Goal: Information Seeking & Learning: Learn about a topic

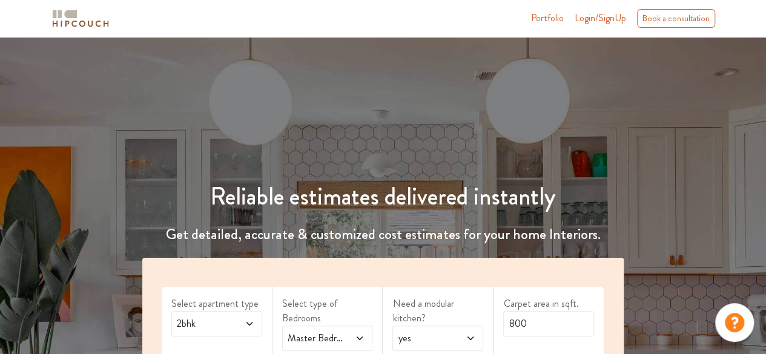
scroll to position [182, 0]
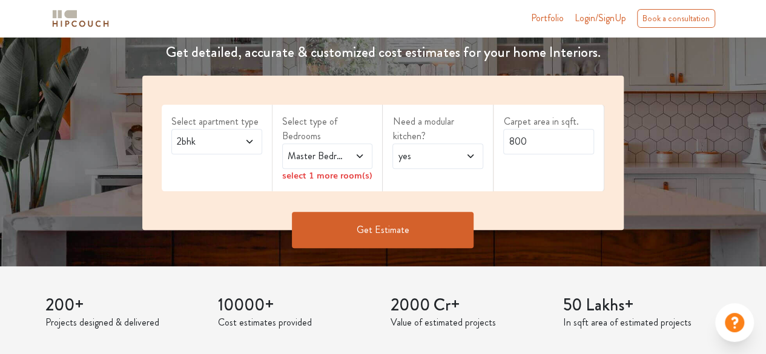
click at [242, 137] on span at bounding box center [244, 141] width 20 height 15
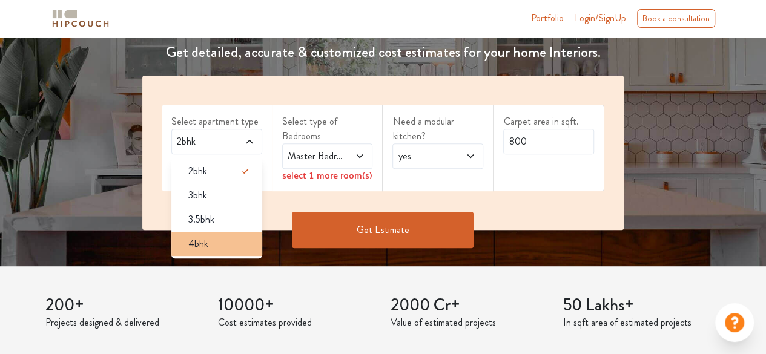
click at [226, 242] on div "4bhk" at bounding box center [221, 244] width 84 height 15
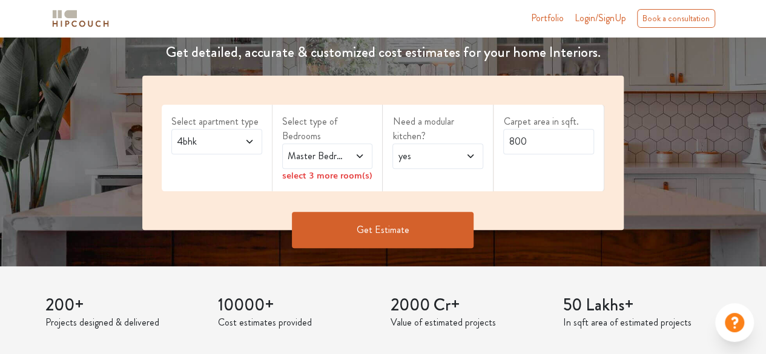
click at [352, 156] on span at bounding box center [355, 156] width 20 height 15
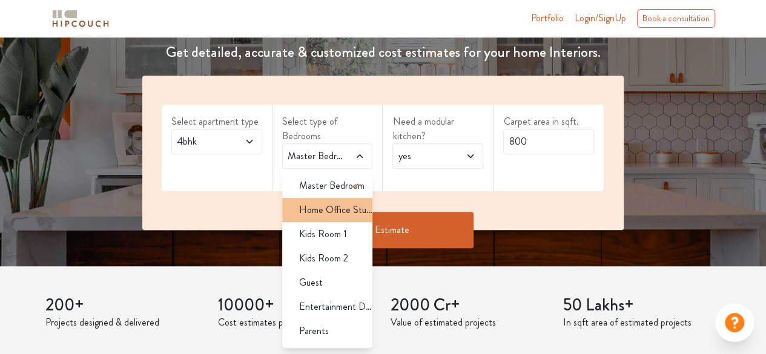
click at [342, 203] on span "Home Office Study" at bounding box center [336, 210] width 74 height 15
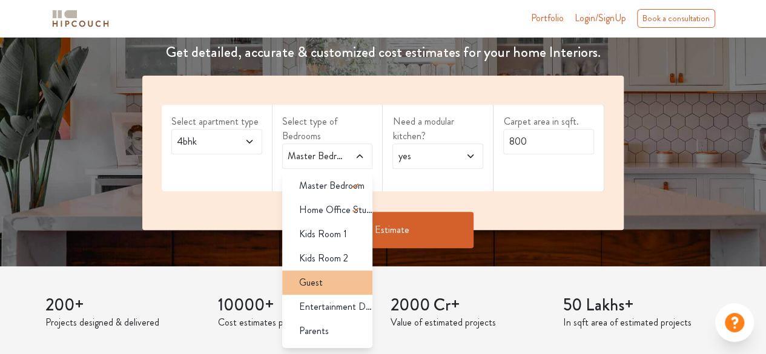
click at [332, 273] on li "Guest" at bounding box center [327, 283] width 91 height 24
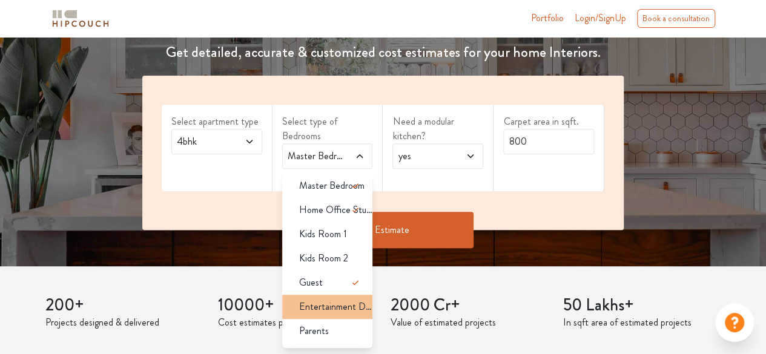
click at [334, 314] on li "Entertainment Den" at bounding box center [327, 307] width 91 height 24
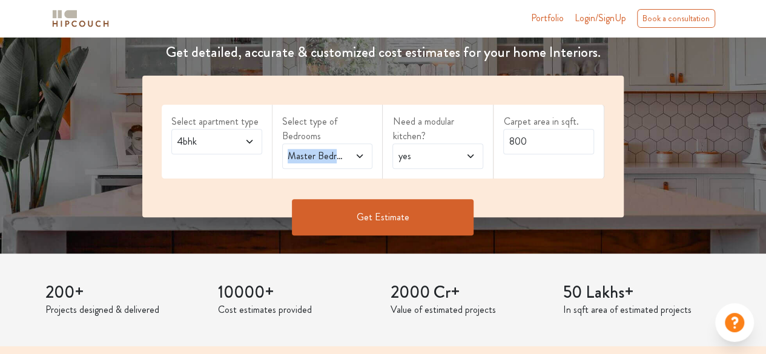
drag, startPoint x: 351, startPoint y: 138, endPoint x: 352, endPoint y: 158, distance: 20.0
click at [352, 158] on div "Select type of Bedrooms Master Bedroom,Home Office Study,Guest,Entertainment Den" at bounding box center [327, 142] width 111 height 74
click at [352, 158] on span at bounding box center [355, 156] width 20 height 15
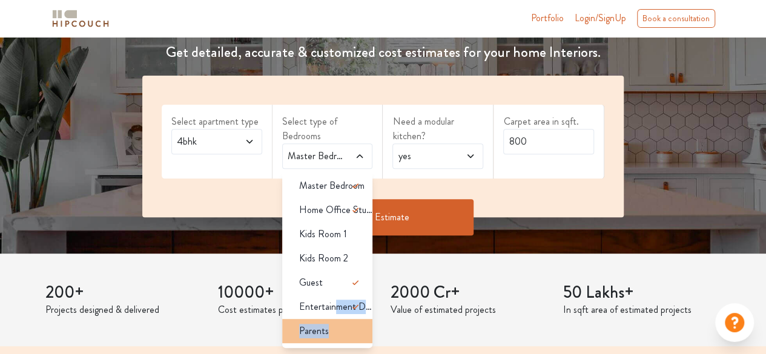
drag, startPoint x: 337, startPoint y: 306, endPoint x: 337, endPoint y: 326, distance: 20.0
click at [337, 326] on ul "Master Bedroom Home Office Study Kids Room 1 Kids Room 2 Guest Entertainment De…" at bounding box center [327, 259] width 91 height 177
click at [337, 326] on div "Parents" at bounding box center [331, 331] width 84 height 15
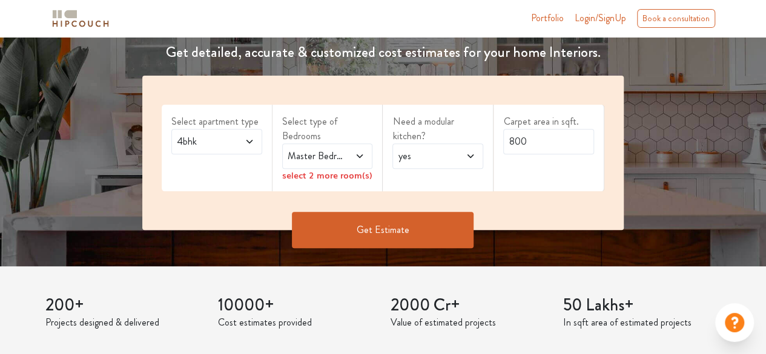
click at [345, 154] on span at bounding box center [355, 156] width 20 height 15
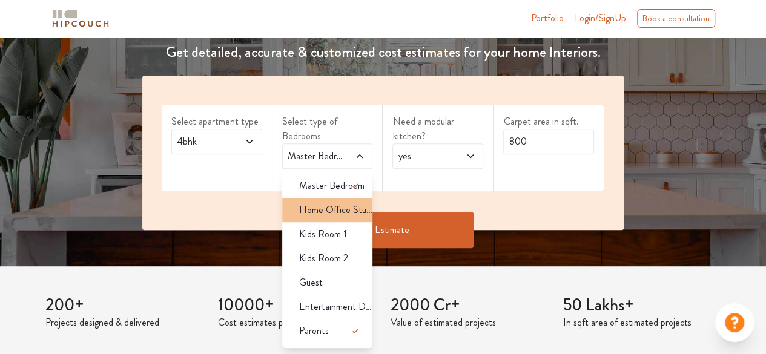
click at [337, 213] on span "Home Office Study" at bounding box center [336, 210] width 74 height 15
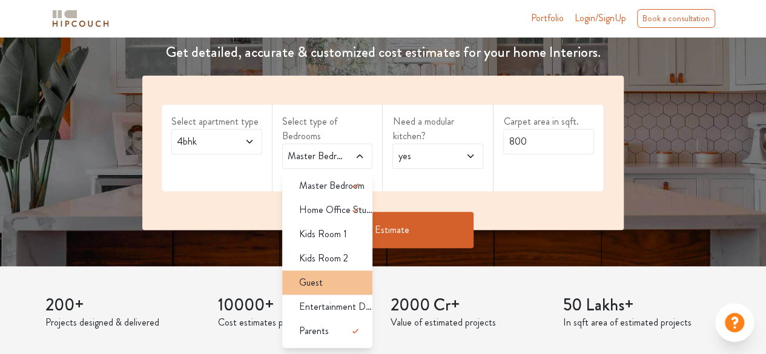
click at [331, 286] on div "Guest" at bounding box center [331, 282] width 84 height 15
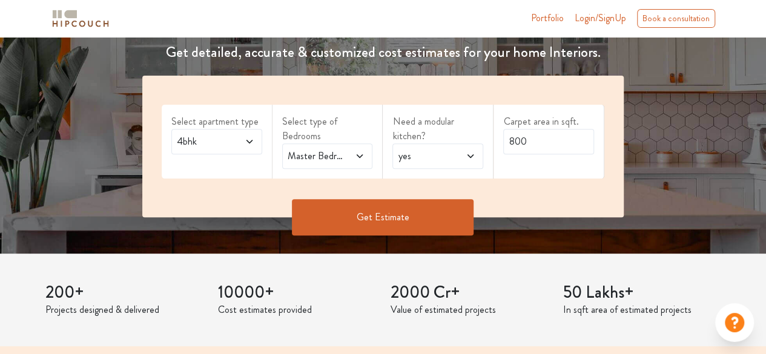
click at [427, 150] on span "yes" at bounding box center [425, 156] width 60 height 15
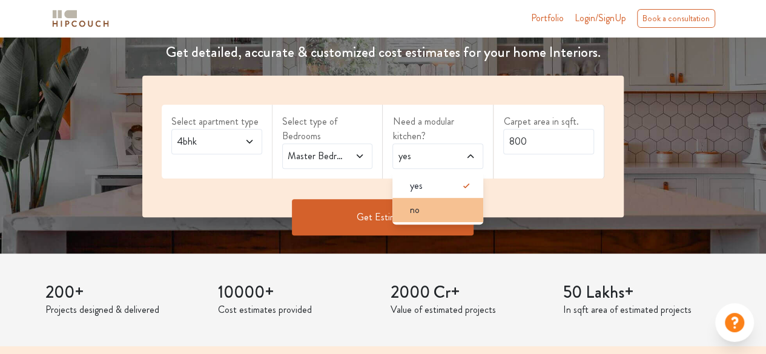
click at [423, 208] on div "no" at bounding box center [442, 210] width 84 height 15
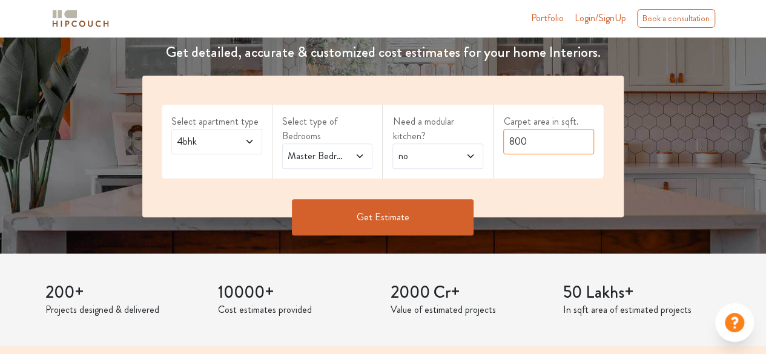
click at [534, 144] on input "800" at bounding box center [548, 141] width 91 height 25
click at [237, 147] on span at bounding box center [244, 141] width 20 height 15
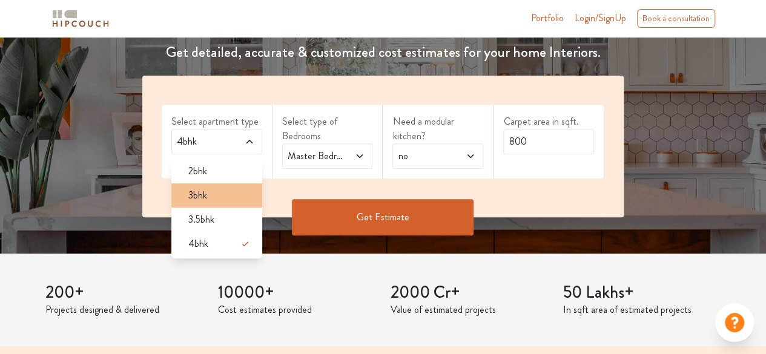
click at [203, 199] on span "3bhk" at bounding box center [197, 195] width 19 height 15
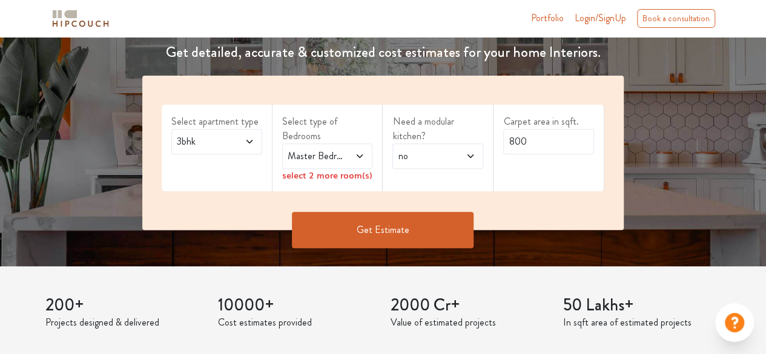
click at [325, 156] on span "Master Bedroom" at bounding box center [315, 156] width 60 height 15
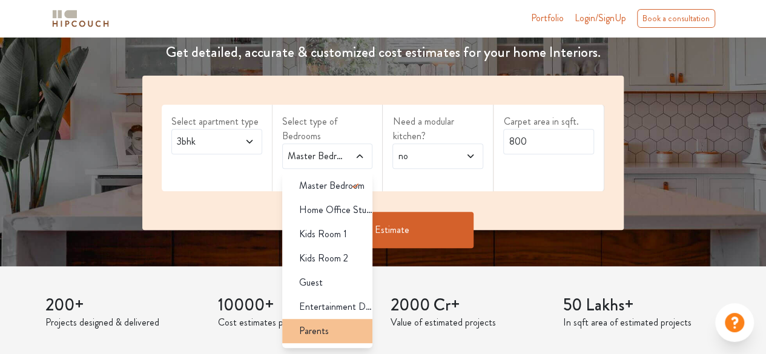
click at [320, 324] on span "Parents" at bounding box center [314, 331] width 30 height 15
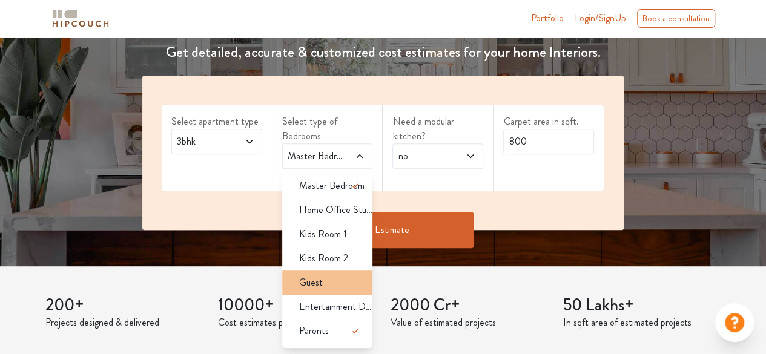
click at [335, 275] on div "Guest" at bounding box center [331, 282] width 84 height 15
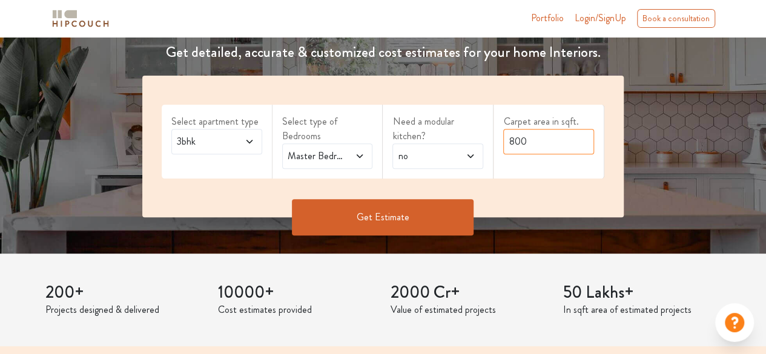
click at [522, 142] on input "800" at bounding box center [548, 141] width 91 height 25
click at [533, 144] on input "800" at bounding box center [548, 141] width 91 height 25
type input "8"
type input "1500"
click at [366, 223] on button "Get Estimate" at bounding box center [383, 217] width 182 height 36
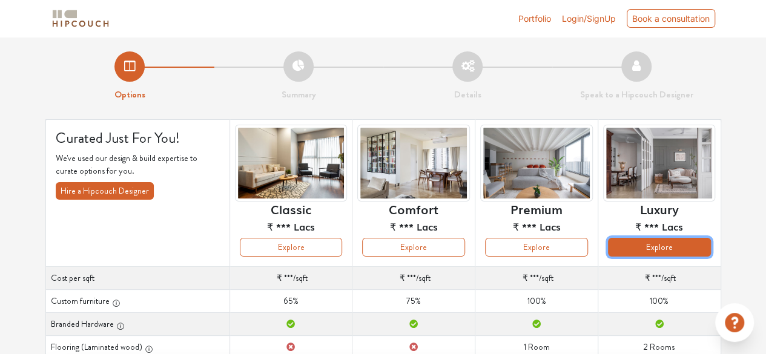
click at [637, 248] on button "Explore" at bounding box center [659, 247] width 103 height 19
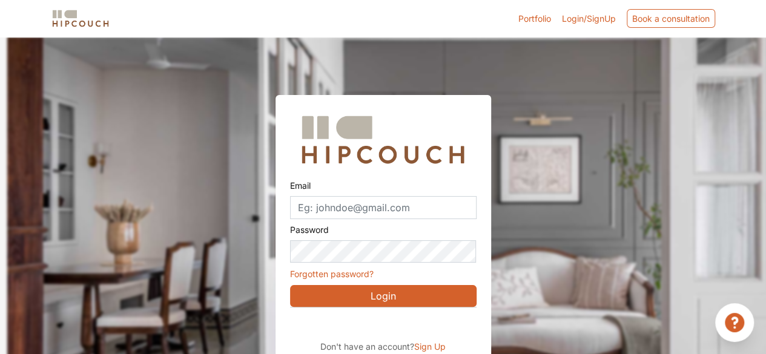
scroll to position [36, 0]
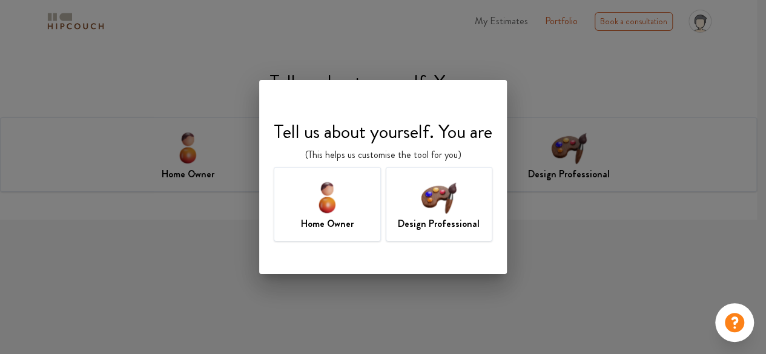
click at [349, 226] on h7 "Home Owner" at bounding box center [327, 224] width 53 height 15
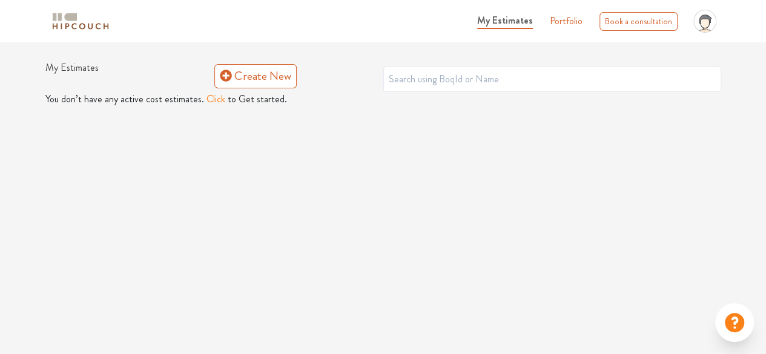
click at [210, 94] on button "Click" at bounding box center [215, 99] width 19 height 15
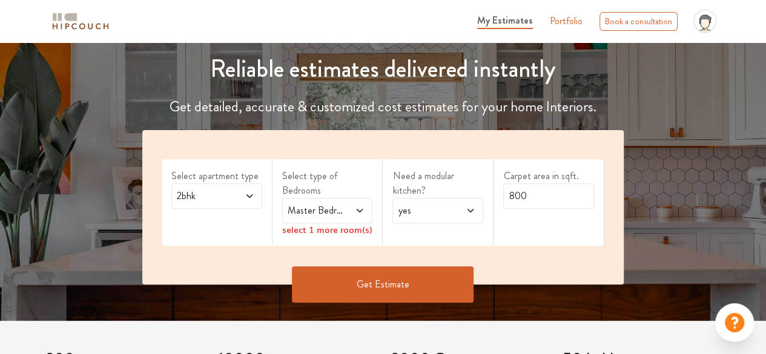
scroll to position [135, 0]
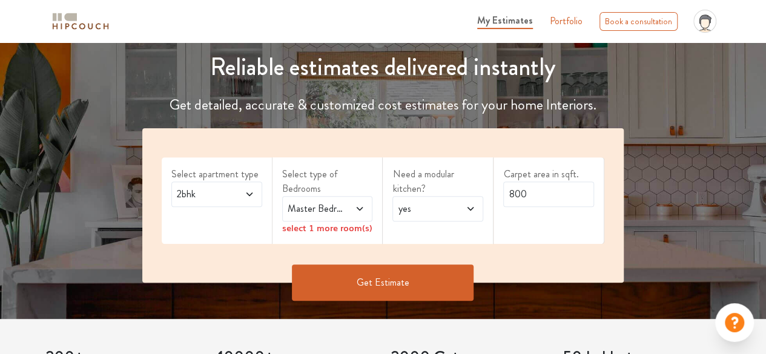
click at [561, 20] on link "Portfolio" at bounding box center [566, 21] width 33 height 15
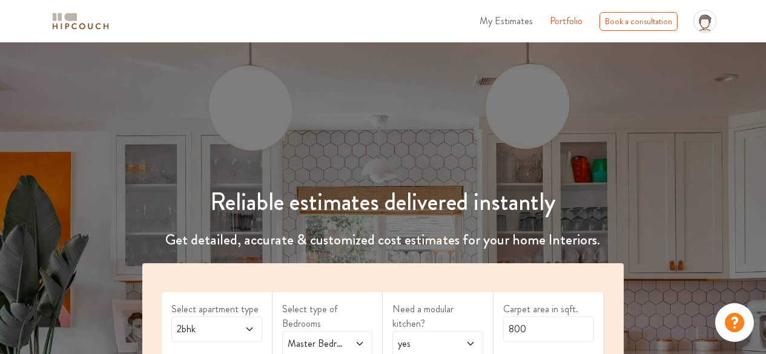
scroll to position [135, 0]
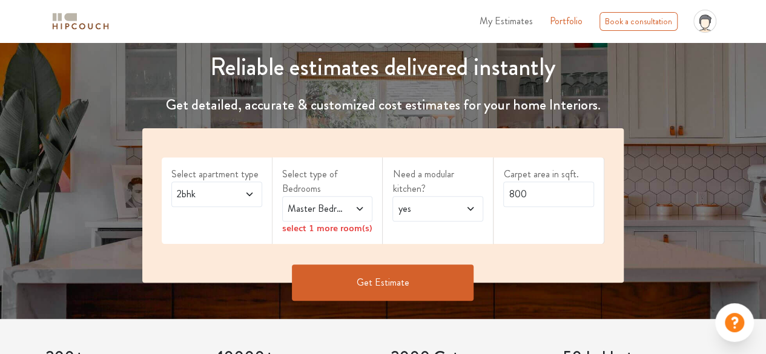
click at [248, 196] on icon at bounding box center [250, 195] width 10 height 10
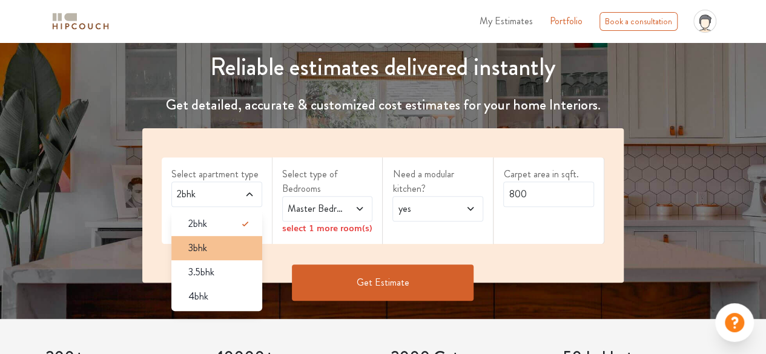
click at [218, 254] on div "3bhk" at bounding box center [221, 248] width 84 height 15
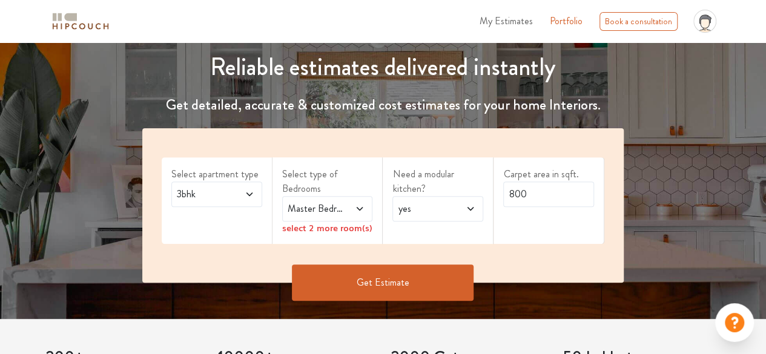
click at [323, 213] on span "Master Bedroom" at bounding box center [315, 209] width 60 height 15
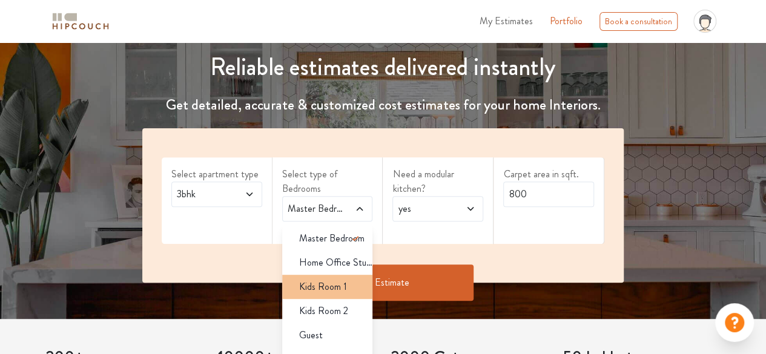
scroll to position [21, 0]
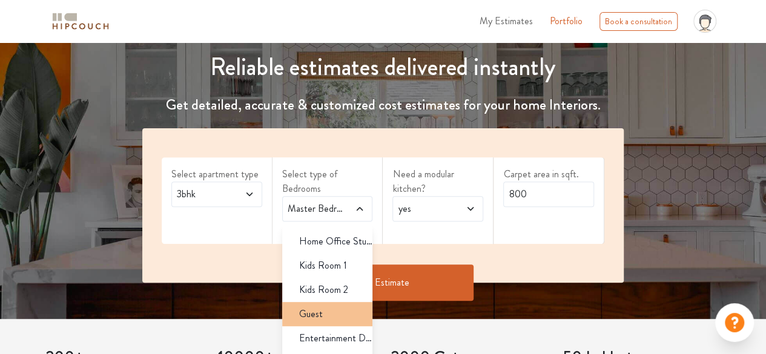
click at [329, 312] on div "Guest" at bounding box center [331, 314] width 84 height 15
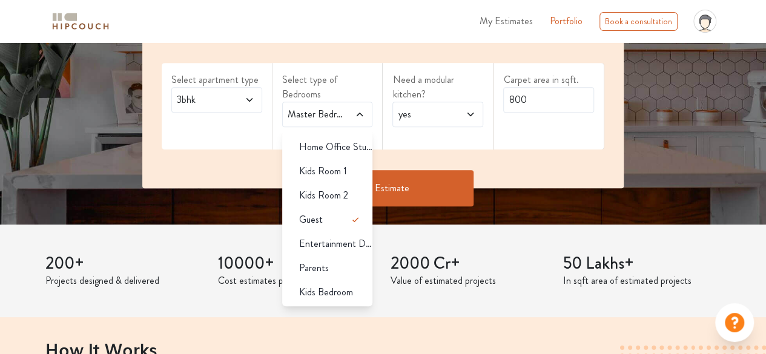
scroll to position [230, 0]
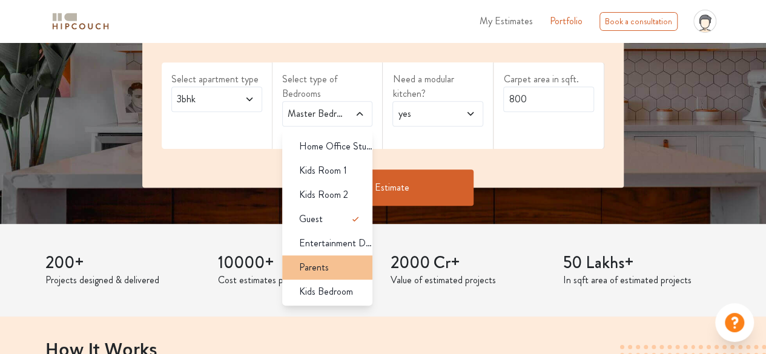
click at [334, 274] on li "Parents" at bounding box center [327, 268] width 91 height 24
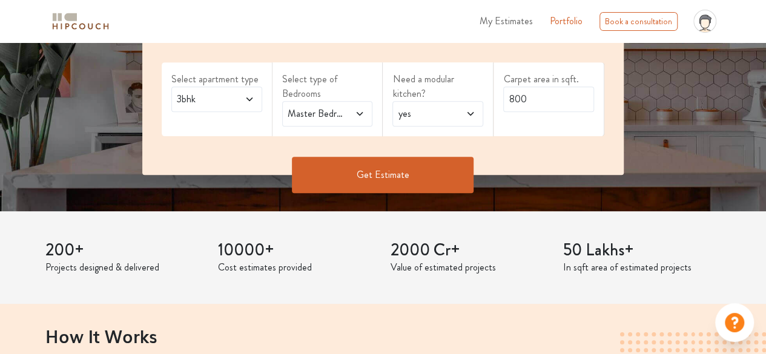
click at [426, 108] on span "yes" at bounding box center [425, 114] width 60 height 15
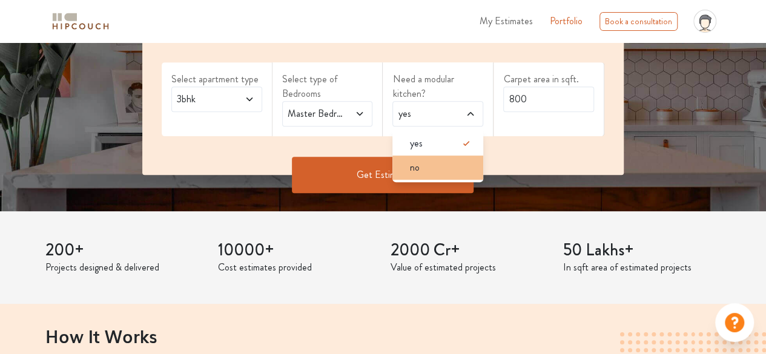
click at [430, 168] on div "no" at bounding box center [442, 167] width 84 height 15
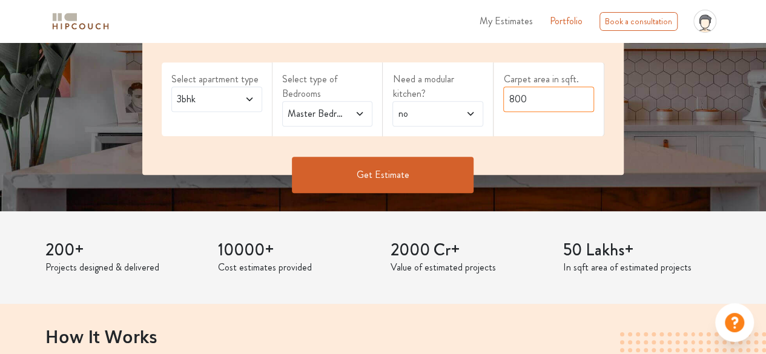
click at [512, 97] on input "800" at bounding box center [548, 99] width 91 height 25
type input "1500"
click at [440, 167] on button "Get Estimate" at bounding box center [383, 175] width 182 height 36
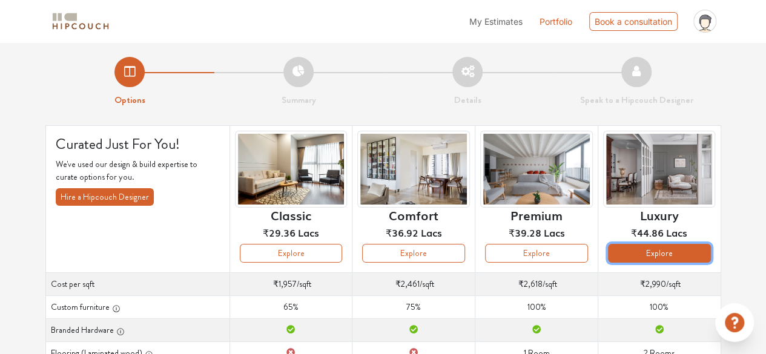
click at [668, 254] on button "Explore" at bounding box center [659, 253] width 103 height 19
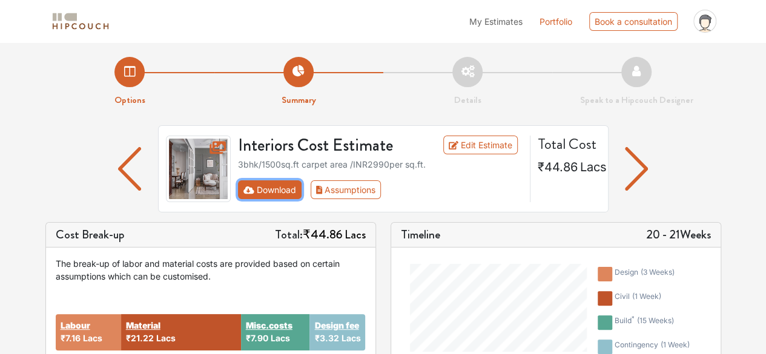
click at [274, 191] on button "Download" at bounding box center [270, 189] width 64 height 19
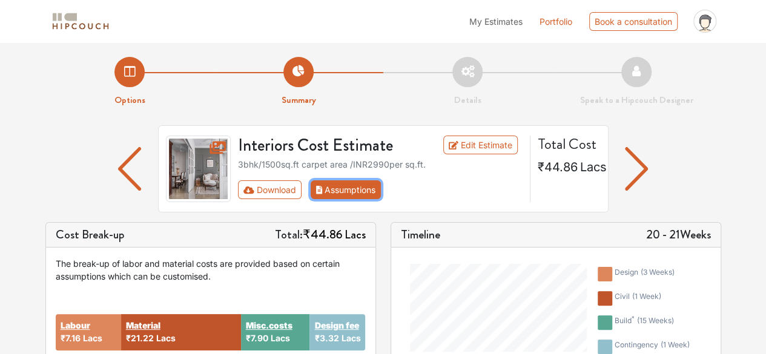
click at [322, 191] on icon "First group" at bounding box center [319, 190] width 7 height 8
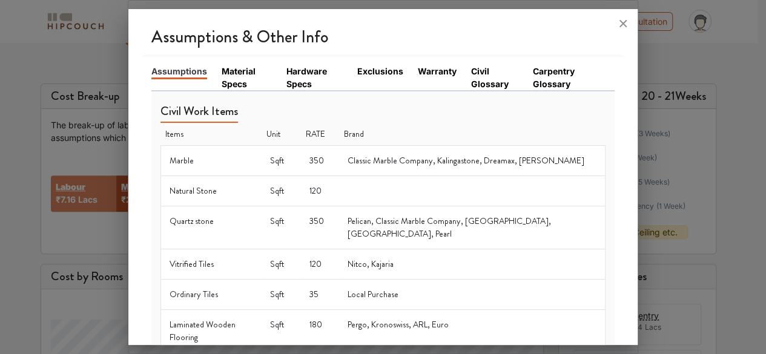
click at [237, 88] on link "Material Specs" at bounding box center [247, 77] width 50 height 25
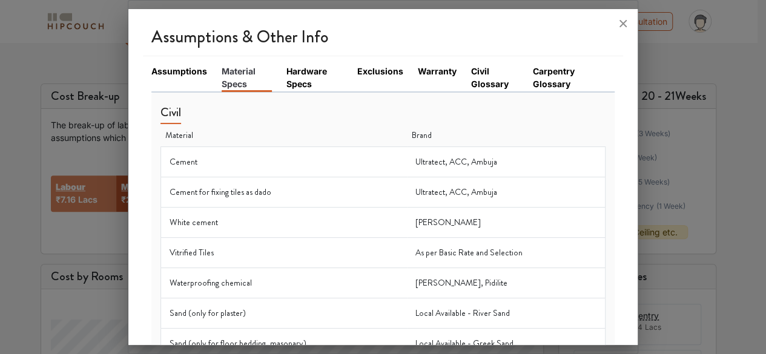
click at [289, 74] on link "Hardware Specs" at bounding box center [314, 77] width 56 height 25
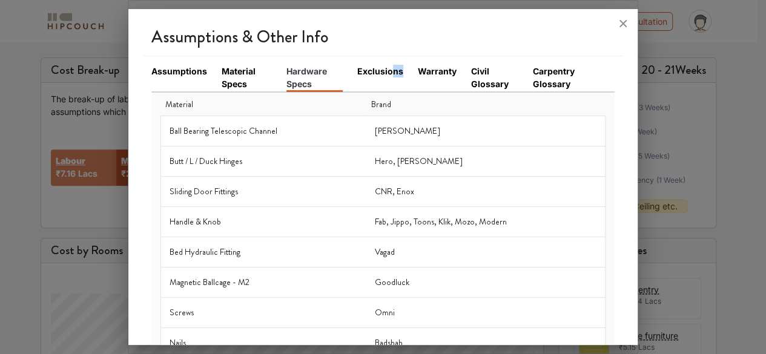
drag, startPoint x: 398, startPoint y: 63, endPoint x: 385, endPoint y: 70, distance: 14.9
click at [385, 70] on link "Exclusions" at bounding box center [380, 71] width 46 height 13
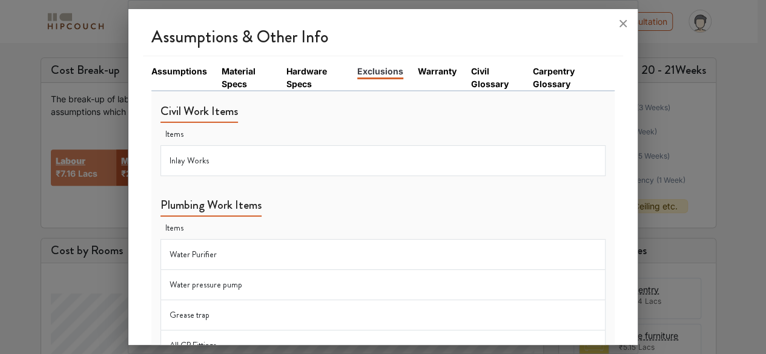
click at [444, 68] on link "Warranty" at bounding box center [437, 71] width 39 height 13
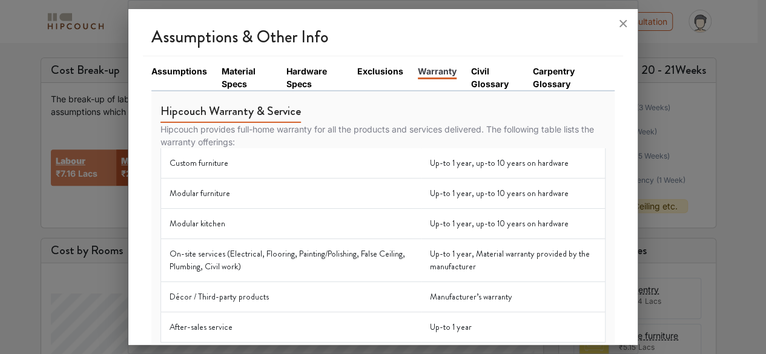
click at [484, 77] on link "Civil Glossary" at bounding box center [494, 77] width 47 height 25
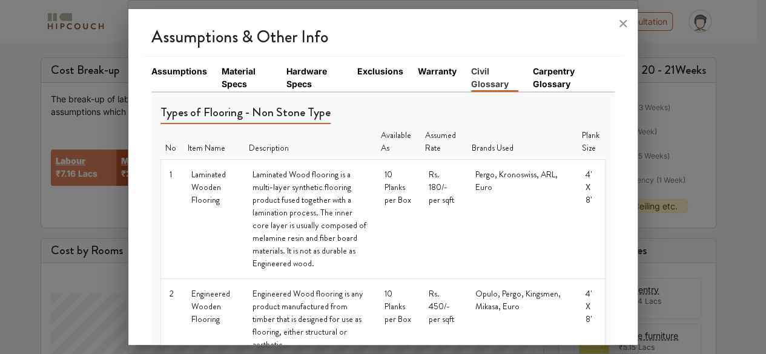
click at [552, 73] on link "Carpentry Glossary" at bounding box center [566, 77] width 67 height 25
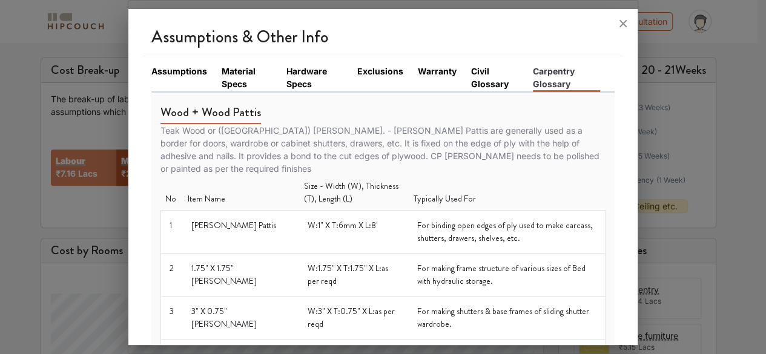
click at [471, 86] on link "Civil Glossary" at bounding box center [494, 77] width 47 height 25
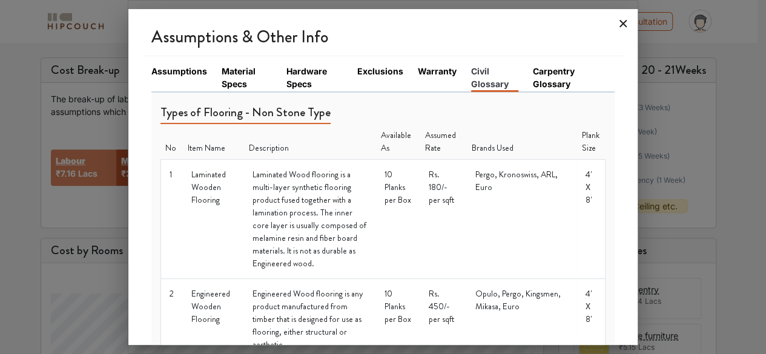
click at [620, 27] on icon at bounding box center [622, 23] width 7 height 7
